Goal: Find specific page/section: Find specific page/section

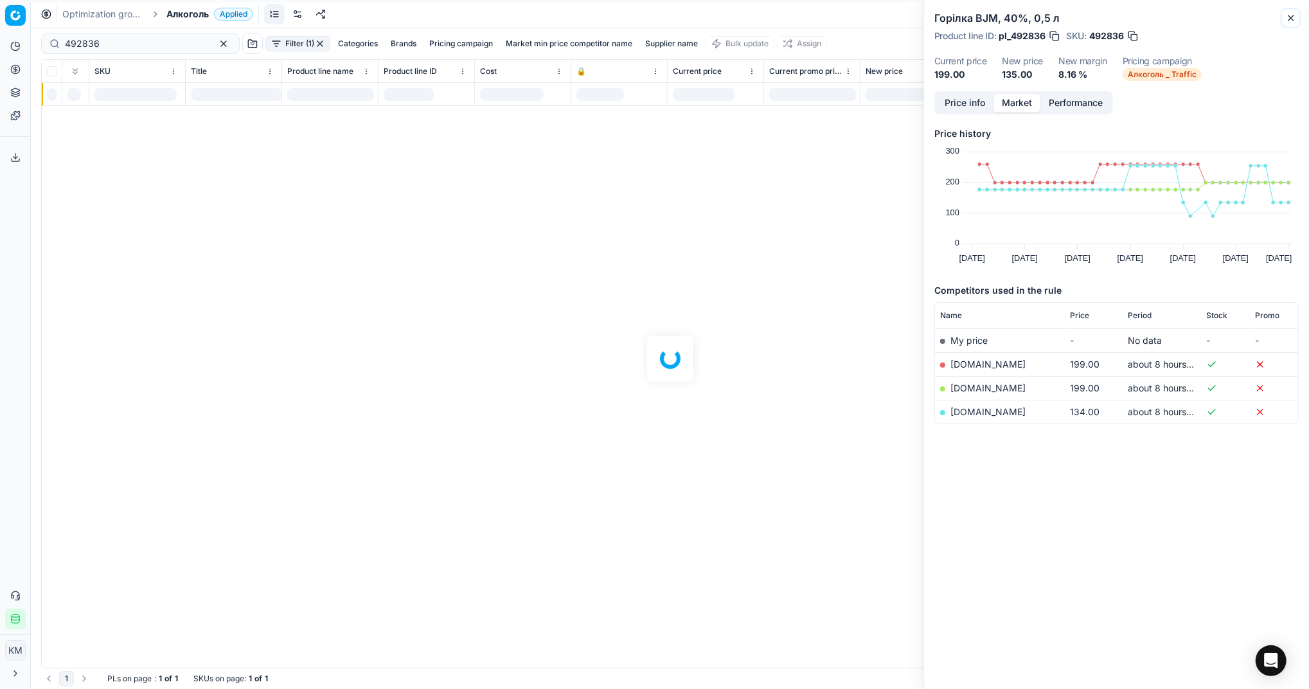
click at [1289, 21] on icon "button" at bounding box center [1291, 18] width 10 height 10
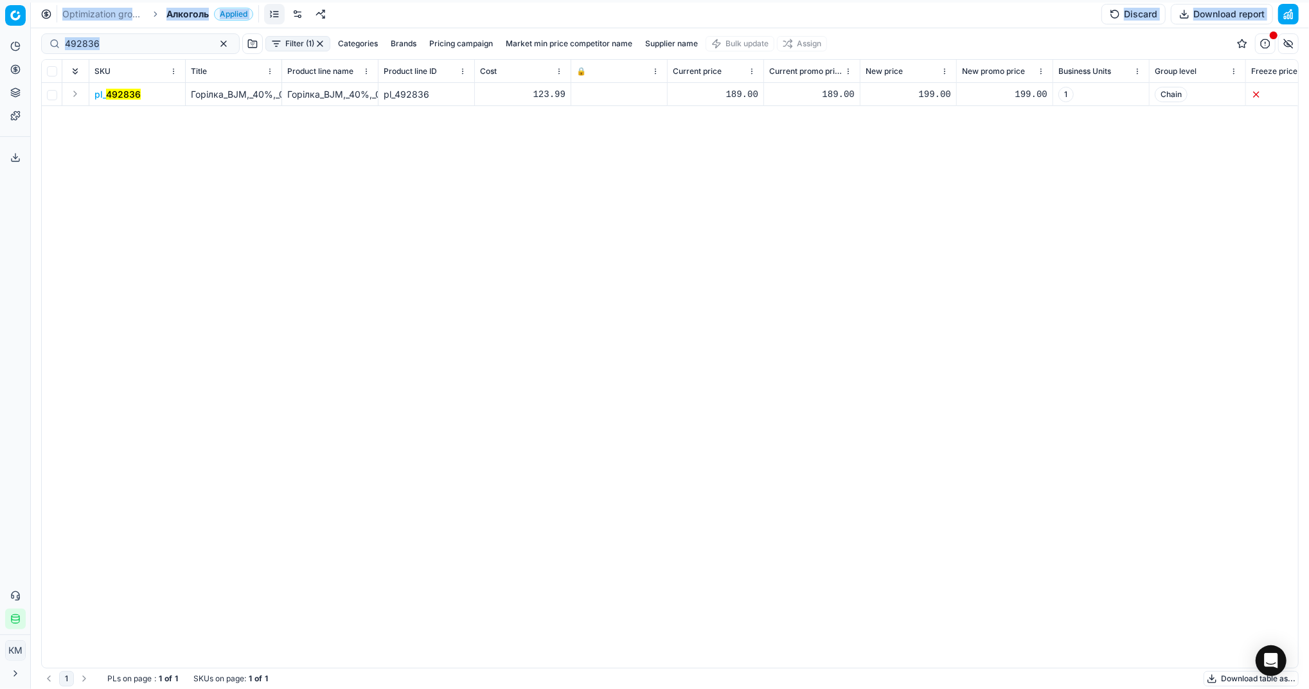
drag, startPoint x: 141, startPoint y: 51, endPoint x: 26, endPoint y: 44, distance: 115.9
click at [26, 44] on div "Pricing platform Analytics Pricing Product portfolio Templates Export service 6…" at bounding box center [654, 344] width 1309 height 689
click at [118, 219] on div "pl_ 492836 Горілка_BJM,_40%,_0,5_л Горілка_BJM,_40%,_0,5_л pl_492836 123.99 189…" at bounding box center [670, 375] width 1256 height 585
drag, startPoint x: 147, startPoint y: 39, endPoint x: 49, endPoint y: 37, distance: 97.7
click at [49, 37] on div "492836" at bounding box center [140, 43] width 199 height 21
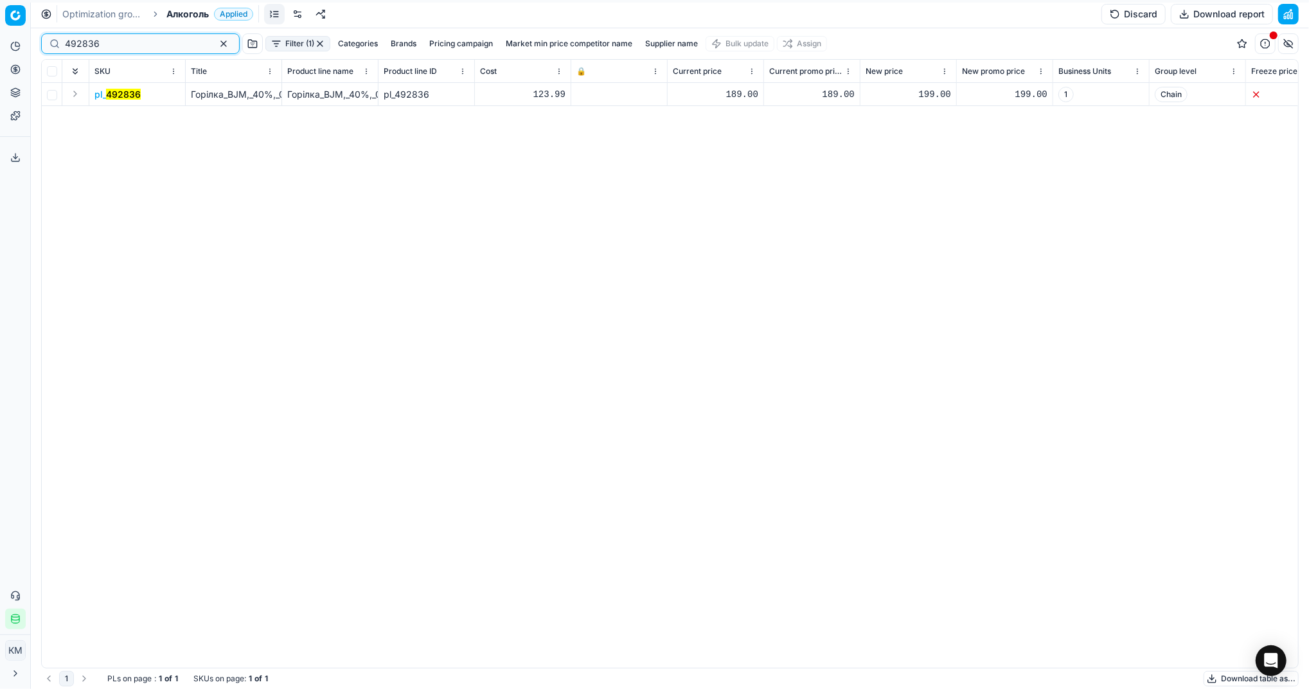
paste input "82519"
type input "482519"
click at [108, 94] on mark "482519" at bounding box center [122, 94] width 32 height 11
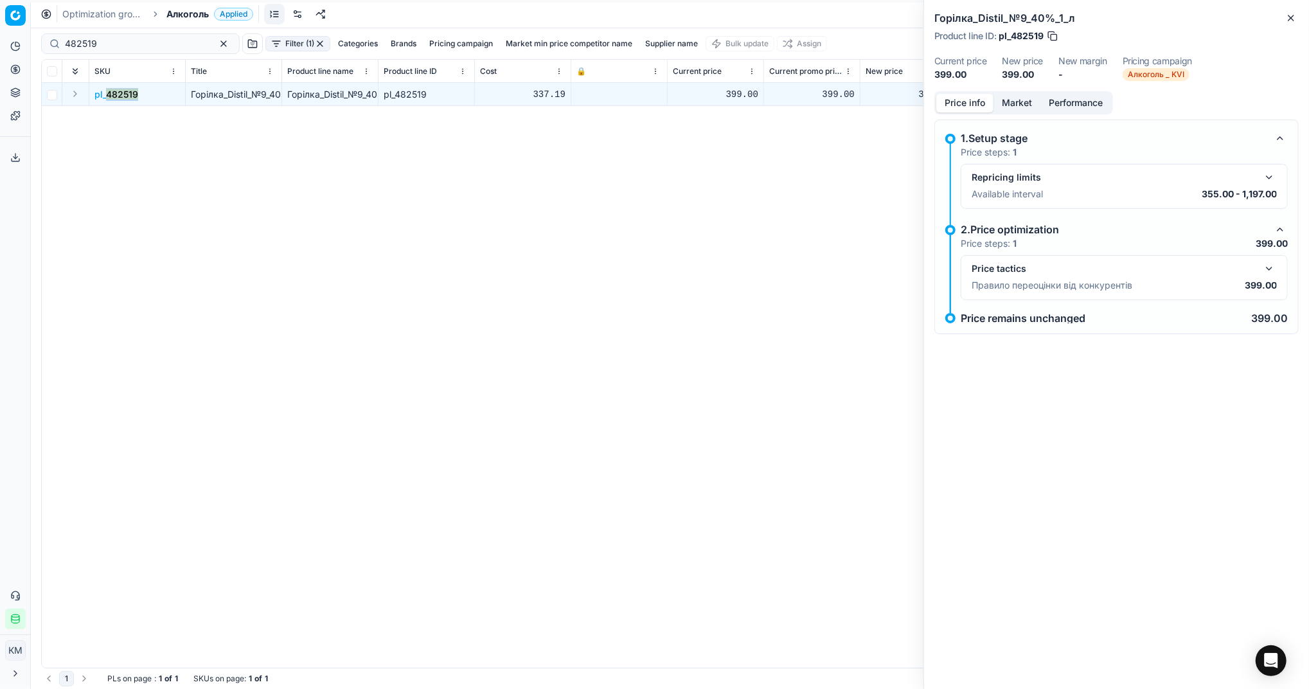
drag, startPoint x: 145, startPoint y: 99, endPoint x: 106, endPoint y: 94, distance: 38.9
click at [106, 94] on td "pl_ 482519" at bounding box center [137, 94] width 96 height 23
copy mark "482519"
